Goal: Task Accomplishment & Management: Use online tool/utility

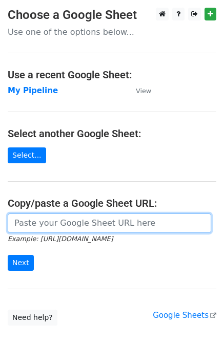
drag, startPoint x: 41, startPoint y: 221, endPoint x: 45, endPoint y: 225, distance: 5.4
click at [45, 225] on input "url" at bounding box center [109, 223] width 203 height 19
paste input "https://docs.google.com/spreadsheets/d/1U_mQk6aSlQtYKjJl1zyBDHA5CHALlrQZ76MJY6o…"
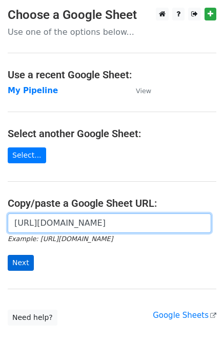
type input "https://docs.google.com/spreadsheets/d/1U_mQk6aSlQtYKjJl1zyBDHA5CHALlrQZ76MJY6o…"
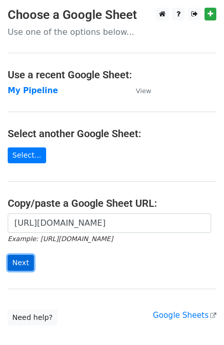
scroll to position [0, 0]
click at [22, 259] on input "Next" at bounding box center [21, 263] width 26 height 16
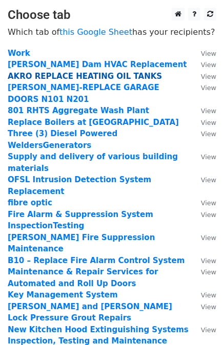
click at [94, 76] on strong "AKRO REPLACE HEATING OIL TANKS" at bounding box center [85, 76] width 154 height 9
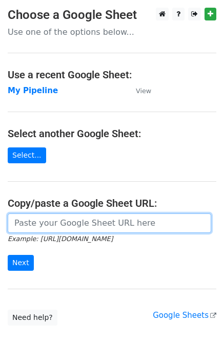
click at [96, 227] on input "url" at bounding box center [109, 223] width 203 height 19
paste input "[URL][DOMAIN_NAME]"
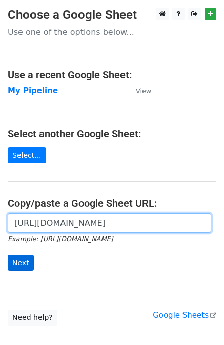
type input "https://docs.google.com/spreadsheets/d/1U_mQk6aSlQtYKjJl1zyBDHA5CHALlrQZ76MJY6o…"
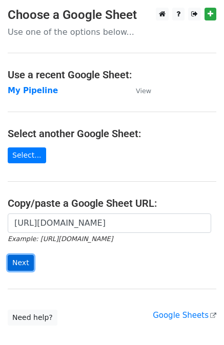
click at [25, 261] on input "Next" at bounding box center [21, 263] width 26 height 16
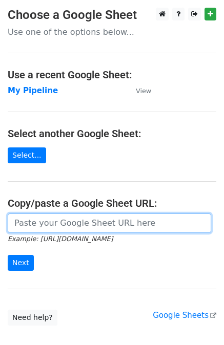
click at [47, 219] on input "url" at bounding box center [109, 223] width 203 height 19
paste input "[URL][DOMAIN_NAME]"
type input "https://docs.google.com/spreadsheets/d/1U_mQk6aSlQtYKjJl1zyBDHA5CHALlrQZ76MJY6o…"
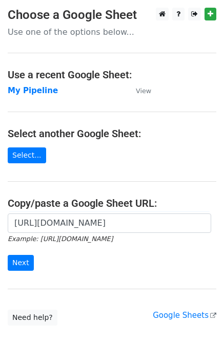
scroll to position [0, 0]
click at [23, 273] on div "https://docs.google.com/spreadsheets/d/1U_mQk6aSlQtYKjJl1zyBDHA5CHALlrQZ76MJY6o…" at bounding box center [112, 248] width 224 height 68
click at [23, 265] on input "Next" at bounding box center [21, 263] width 26 height 16
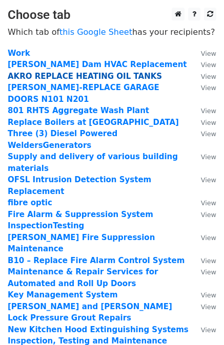
click at [86, 74] on strong "AKRO REPLACE HEATING OIL TANKS" at bounding box center [85, 76] width 154 height 9
